Goal: Task Accomplishment & Management: Complete application form

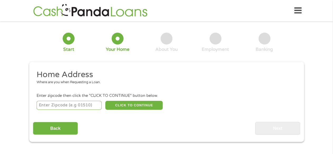
click at [83, 104] on input "number" at bounding box center [69, 105] width 65 height 9
type input "40601"
select select "[US_STATE]"
click at [123, 102] on button "CLICK TO CONTINUE" at bounding box center [133, 105] width 57 height 9
type input "40601"
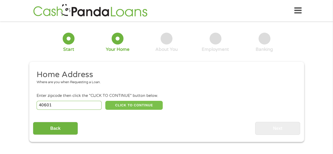
type input "Frankfort"
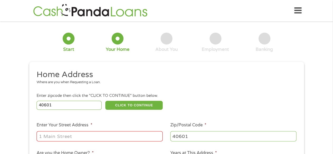
click at [88, 137] on input "Enter Your Street Address *" at bounding box center [100, 136] width 126 height 10
type input "[STREET_ADDRESS][PERSON_NAME]"
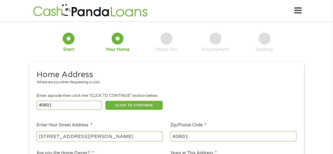
scroll to position [53, 0]
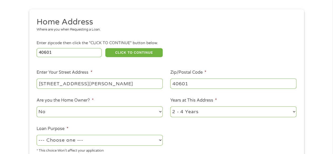
click at [130, 114] on select "No Yes" at bounding box center [100, 111] width 126 height 11
select select "yes"
click at [37, 107] on select "No Yes" at bounding box center [100, 111] width 126 height 11
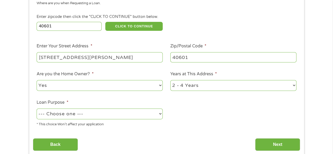
click at [119, 114] on select "--- Choose one --- Pay Bills Debt Consolidation Home Improvement Major Purchase…" at bounding box center [100, 114] width 126 height 11
select select "paybills"
click at [37, 109] on select "--- Choose one --- Pay Bills Debt Consolidation Home Improvement Major Purchase…" at bounding box center [100, 114] width 126 height 11
click at [287, 146] on input "Next" at bounding box center [277, 144] width 45 height 13
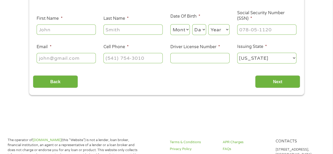
scroll to position [0, 0]
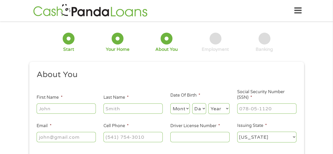
click at [65, 107] on input "First Name *" at bounding box center [66, 109] width 59 height 10
type input "[PERSON_NAME]"
type input "[PERSON_NAME][EMAIL_ADDRESS][DOMAIN_NAME]"
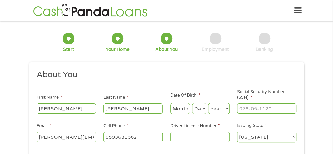
type input "[PHONE_NUMBER]"
click at [186, 110] on select "Month 1 2 3 4 5 6 7 8 9 10 11 12" at bounding box center [181, 108] width 20 height 11
click at [194, 26] on div "1 Start 2 Your Home 3 About You 4 Employment 5 Banking 6" at bounding box center [166, 42] width 275 height 35
click at [185, 113] on select "Month 1 2 3 4 5 6 7 8 9 10 11 12" at bounding box center [181, 108] width 20 height 11
select select "3"
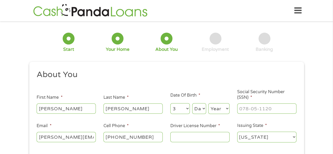
click at [171, 104] on select "Month 1 2 3 4 5 6 7 8 9 10 11 12" at bounding box center [181, 108] width 20 height 11
click at [198, 109] on select "Day 1 2 3 4 5 6 7 8 9 10 11 12 13 14 15 16 17 18 19 20 21 22 23 24 25 26 27 28 …" at bounding box center [199, 108] width 14 height 11
select select "23"
click at [192, 104] on select "Day 1 2 3 4 5 6 7 8 9 10 11 12 13 14 15 16 17 18 19 20 21 22 23 24 25 26 27 28 …" at bounding box center [199, 108] width 14 height 11
click at [214, 110] on select "Year [DATE] 2006 2005 2004 2003 2002 2001 2000 1999 1998 1997 1996 1995 1994 19…" at bounding box center [219, 108] width 21 height 11
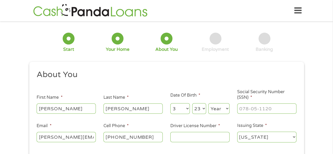
select select "1998"
click at [209, 104] on select "Year [DATE] 2006 2005 2004 2003 2002 2001 2000 1999 1998 1997 1996 1995 1994 19…" at bounding box center [219, 108] width 21 height 11
click at [245, 108] on input "___-__-____" at bounding box center [266, 109] width 59 height 10
type input "402-53-9441"
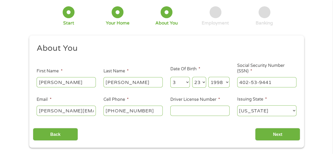
click at [199, 111] on input "Driver License Number *" at bounding box center [200, 111] width 59 height 10
type input "R14522175"
click at [271, 135] on input "Next" at bounding box center [277, 134] width 45 height 13
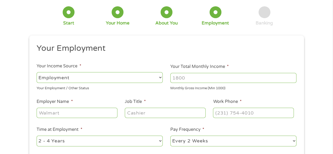
scroll to position [0, 0]
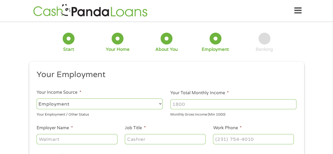
click at [191, 107] on input "Your Total Monthly Income *" at bounding box center [234, 104] width 126 height 10
type input "3800"
click at [69, 138] on input "Employer Name *" at bounding box center [77, 139] width 81 height 10
type input "UKY"
click at [151, 140] on input "Job Title *" at bounding box center [165, 139] width 81 height 10
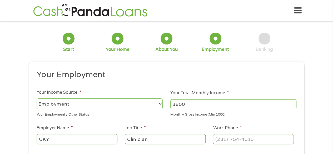
type input "Clinician"
click at [230, 139] on input "(___) ___-____" at bounding box center [253, 139] width 81 height 10
drag, startPoint x: 260, startPoint y: 139, endPoint x: 220, endPoint y: 138, distance: 39.8
click at [220, 138] on input "(___) 859-5620" at bounding box center [253, 139] width 81 height 10
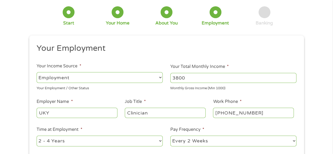
scroll to position [53, 0]
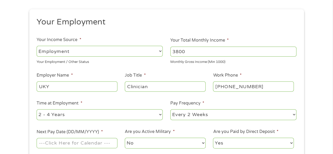
type input "[PHONE_NUMBER]"
click at [185, 115] on select "--- Choose one --- Every 2 Weeks Every Week Monthly Semi-Monthly" at bounding box center [234, 114] width 126 height 11
click at [180, 130] on li "Are you Active Military * No Yes" at bounding box center [165, 139] width 88 height 21
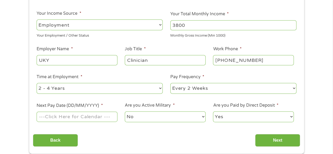
scroll to position [132, 0]
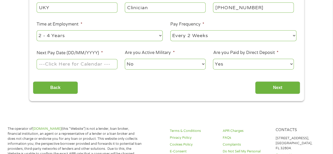
click at [68, 64] on input "Next Pay Date (DD/MM/YYYY) *" at bounding box center [77, 64] width 81 height 10
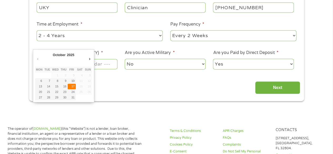
type input "[DATE]"
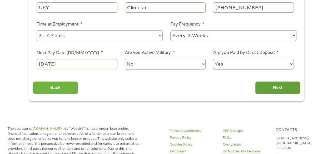
click at [276, 87] on input "Next" at bounding box center [277, 87] width 45 height 13
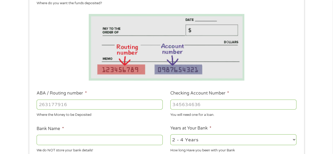
scroll to position [105, 0]
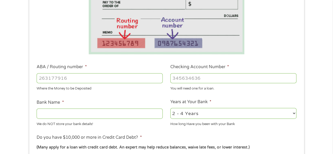
click at [85, 74] on input "ABA / Routing number *" at bounding box center [100, 78] width 126 height 10
click at [212, 76] on input "Checking Account Number *" at bounding box center [234, 78] width 126 height 10
type input "3058831521"
click at [72, 79] on input "ABA / Routing number *" at bounding box center [100, 78] width 126 height 10
type input "083000108"
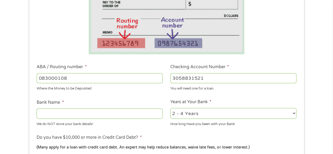
type input "PNC BANK [US_STATE] INC"
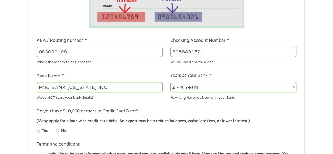
type input "083000108"
click at [196, 89] on select "2 - 4 Years 6 - 12 Months 1 - 2 Years Over 4 Years" at bounding box center [234, 87] width 126 height 11
select select "24months"
click at [171, 82] on select "2 - 4 Years 6 - 12 Months 1 - 2 Years Over 4 Years" at bounding box center [234, 87] width 126 height 11
click at [64, 131] on label "No" at bounding box center [64, 131] width 6 height 6
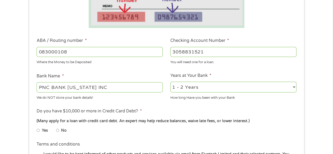
click at [59, 131] on input "No" at bounding box center [57, 130] width 3 height 8
radio input "true"
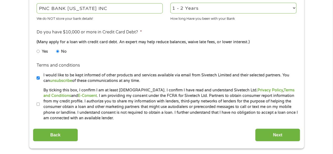
scroll to position [237, 0]
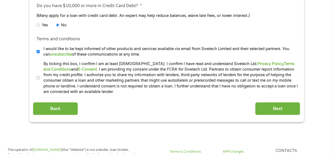
click at [37, 77] on input "By ticking this box, I confirm I am at least [DEMOGRAPHIC_DATA]. I confirm I ha…" at bounding box center [38, 78] width 3 height 8
checkbox input "true"
click at [268, 107] on input "Next" at bounding box center [277, 108] width 45 height 13
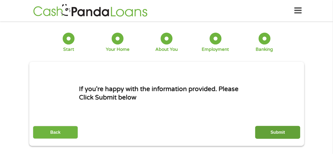
click at [268, 129] on input "Submit" at bounding box center [277, 132] width 45 height 13
